Goal: Task Accomplishment & Management: Manage account settings

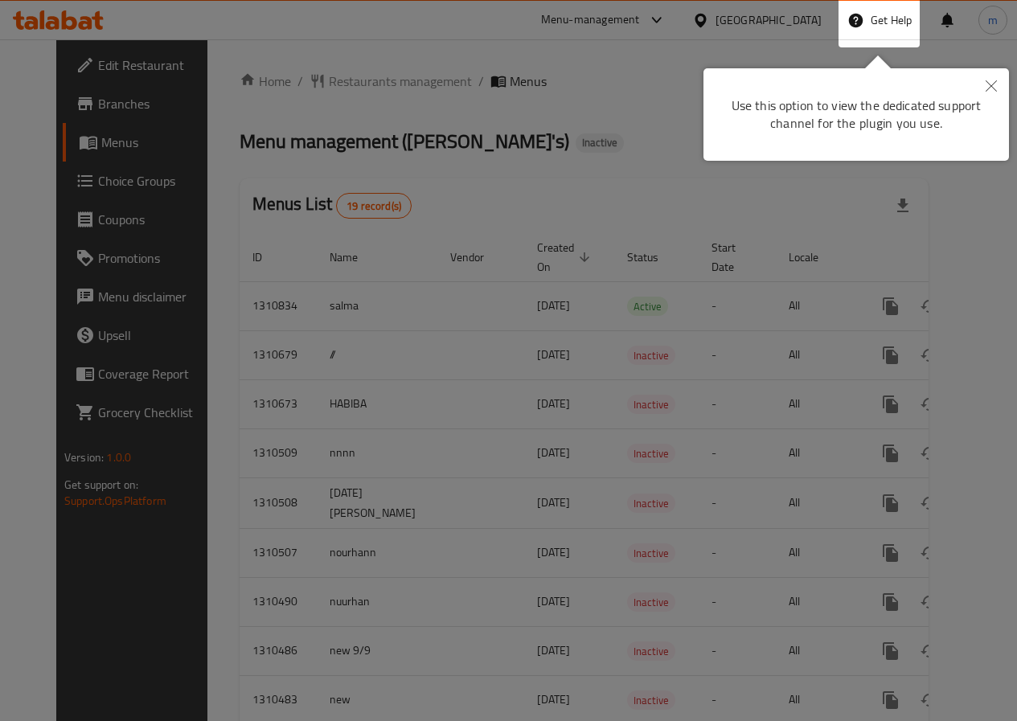
click at [997, 85] on button "Close" at bounding box center [991, 86] width 35 height 37
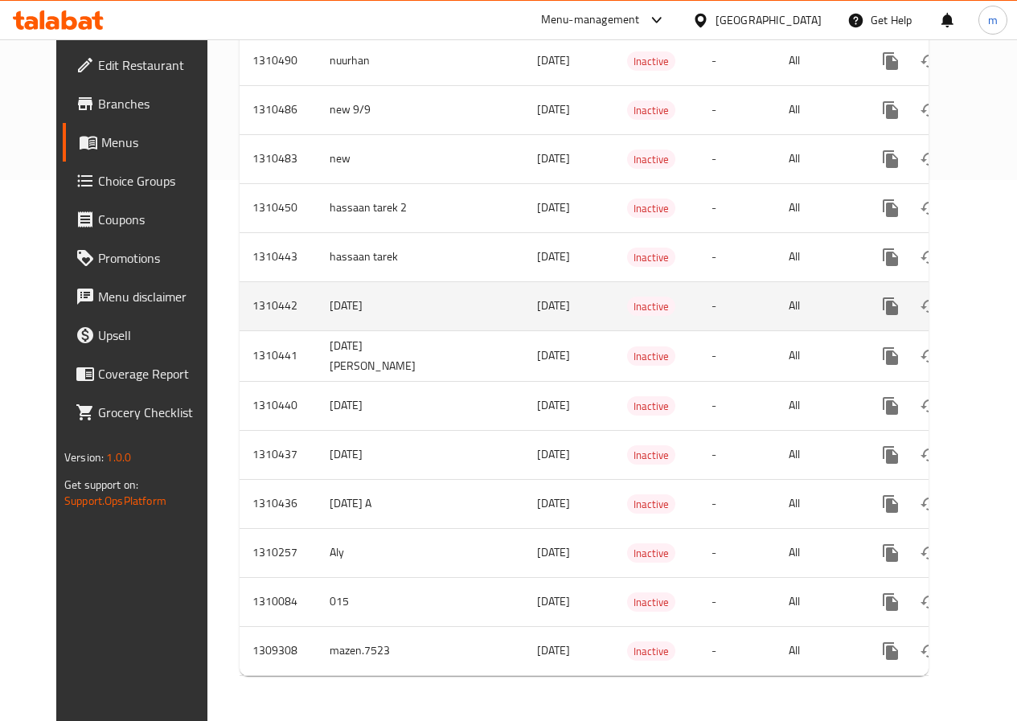
scroll to position [71, 0]
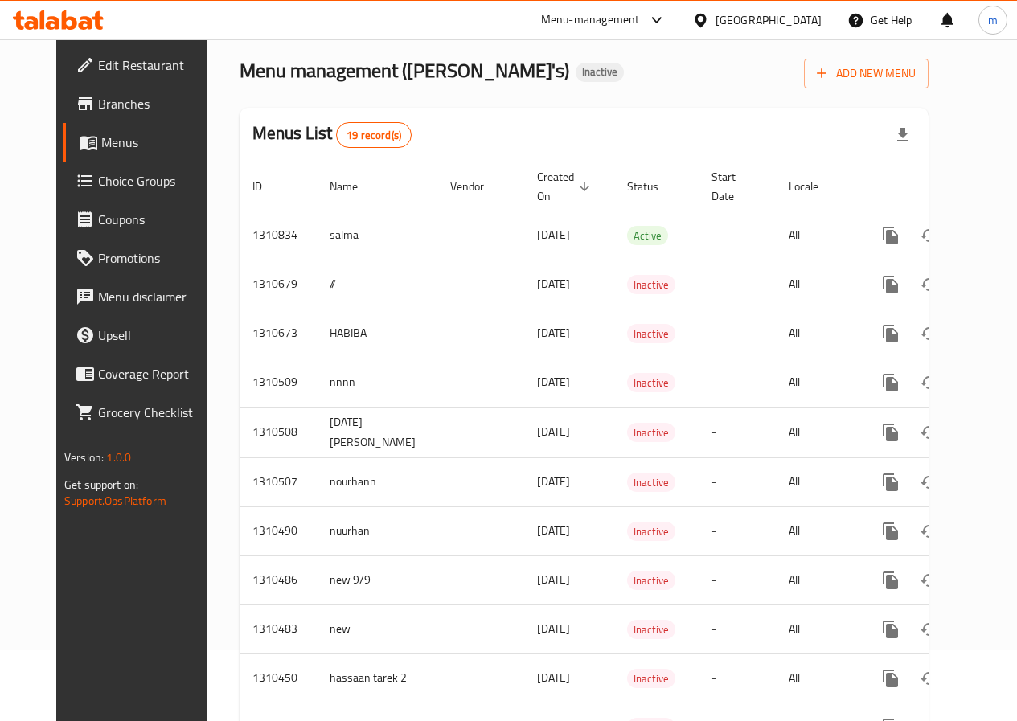
click at [101, 143] on span "Menus" at bounding box center [157, 142] width 112 height 19
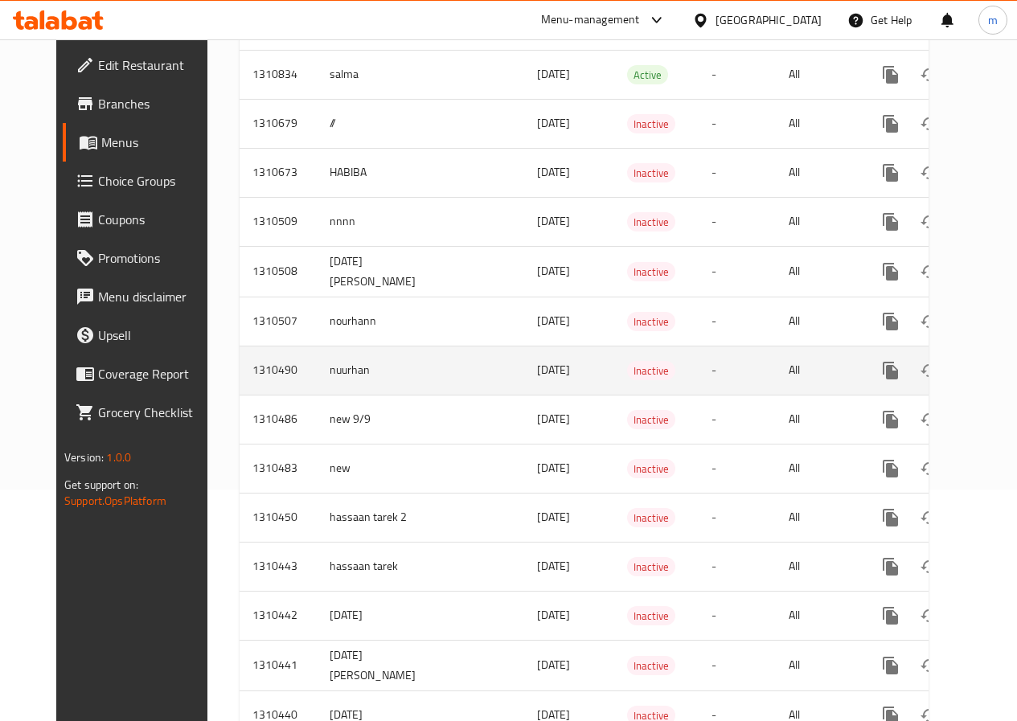
scroll to position [0, 0]
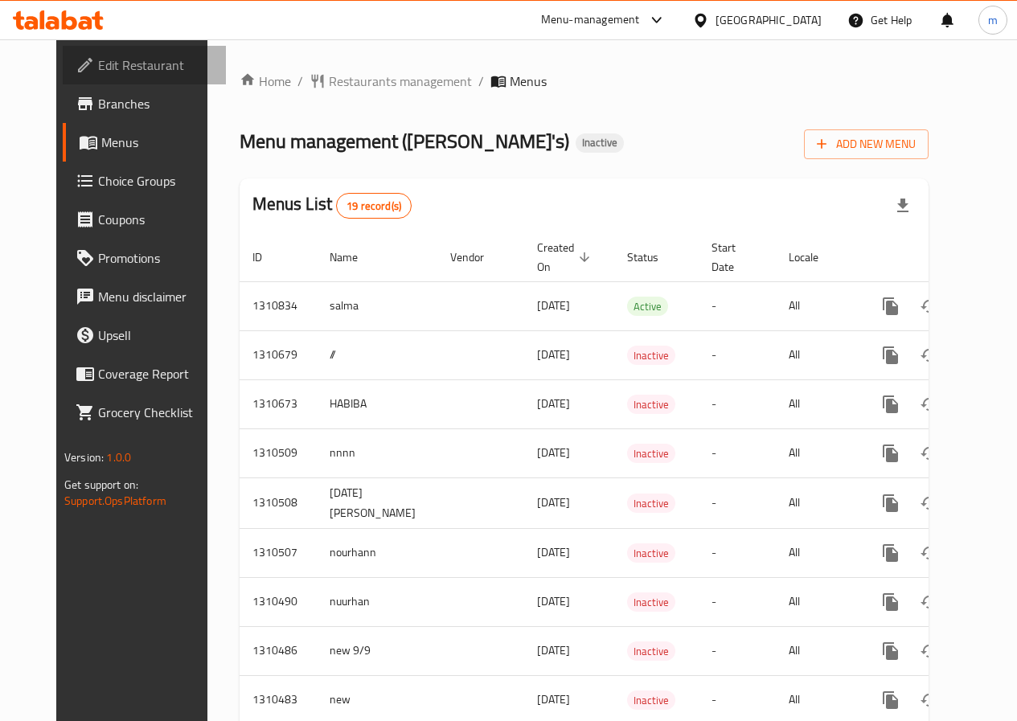
click at [94, 78] on link "Edit Restaurant" at bounding box center [144, 65] width 163 height 39
click at [98, 72] on span "Edit Restaurant" at bounding box center [155, 64] width 115 height 19
